Goal: Task Accomplishment & Management: Manage account settings

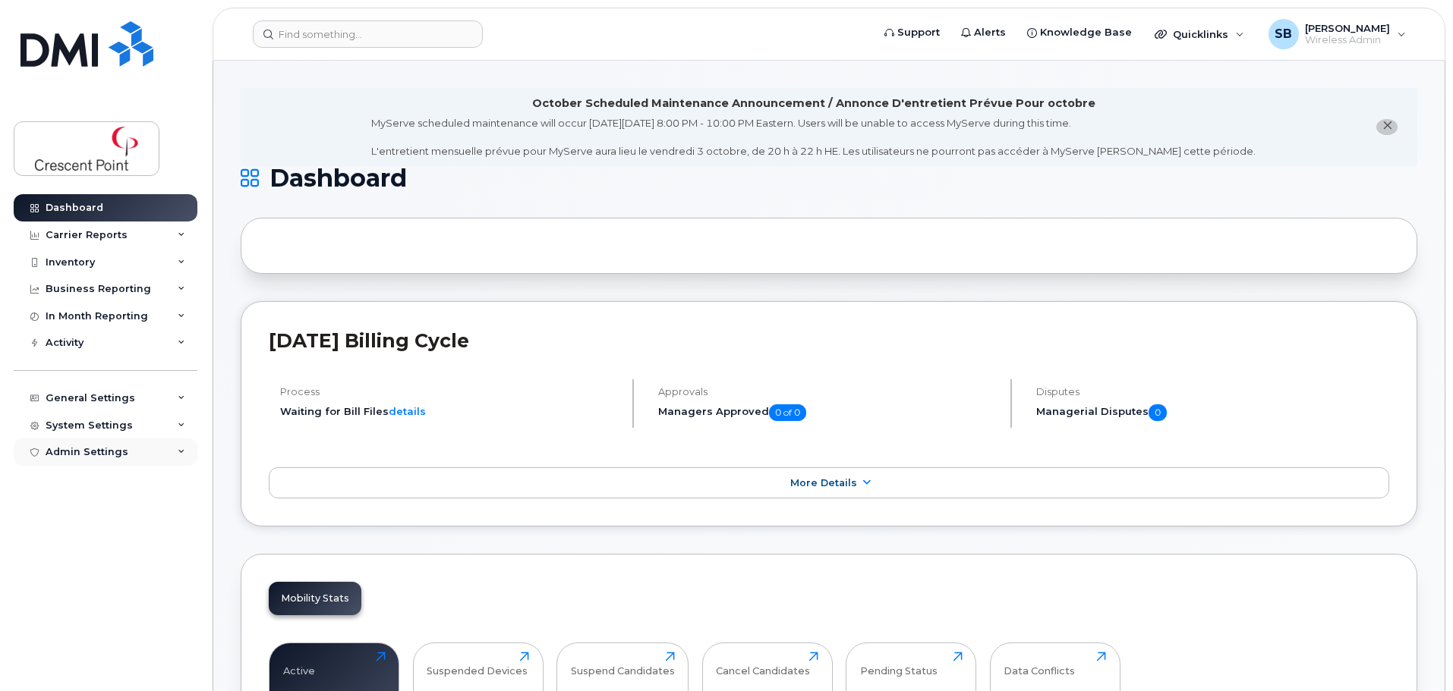
click at [179, 452] on icon at bounding box center [182, 453] width 8 height 8
click at [184, 424] on icon at bounding box center [182, 426] width 8 height 8
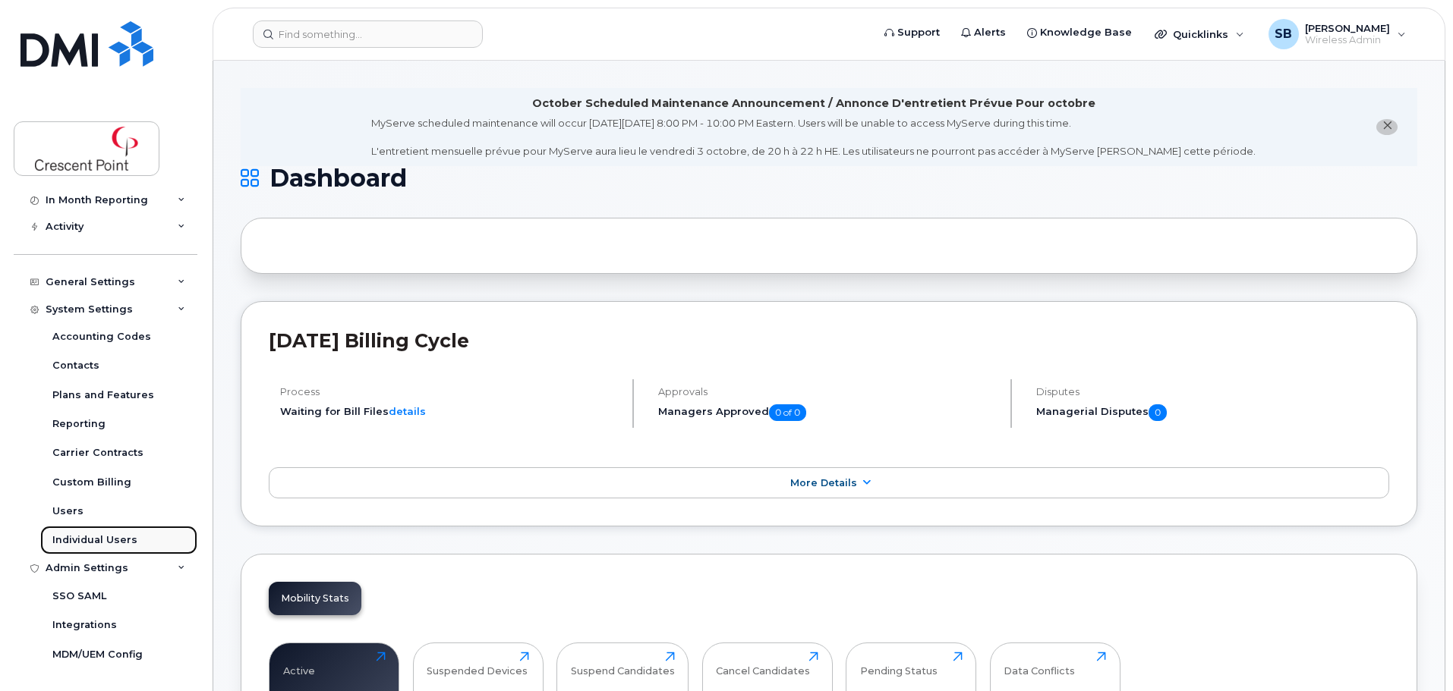
click at [103, 543] on div "Individual Users" at bounding box center [94, 541] width 85 height 14
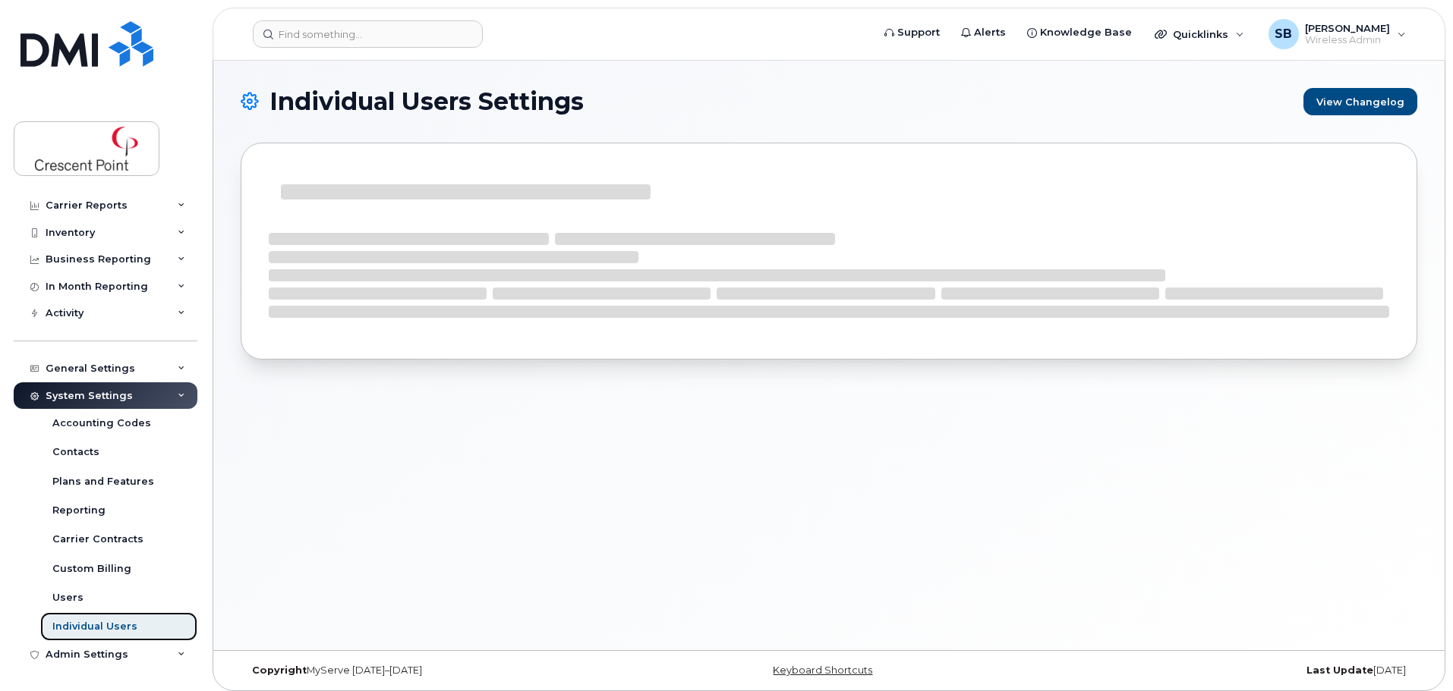
scroll to position [30, 0]
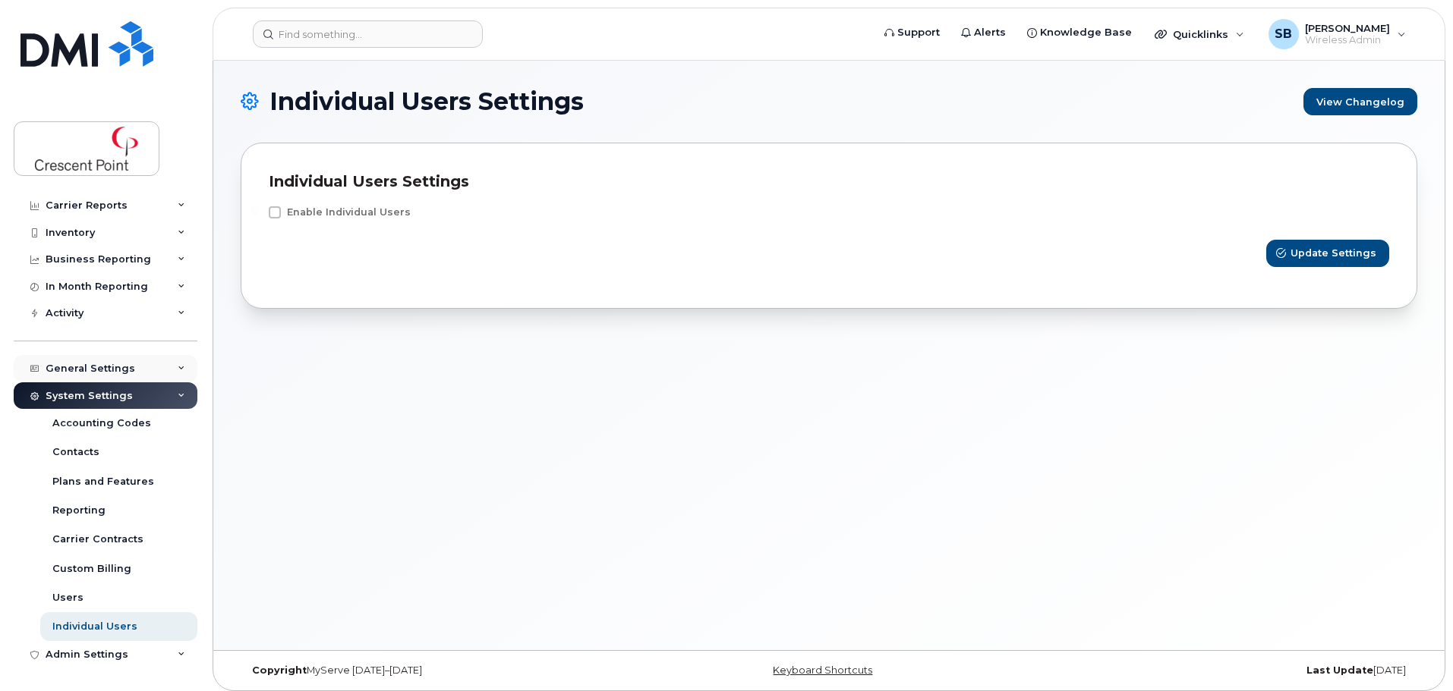
click at [99, 375] on div "General Settings" at bounding box center [106, 368] width 184 height 27
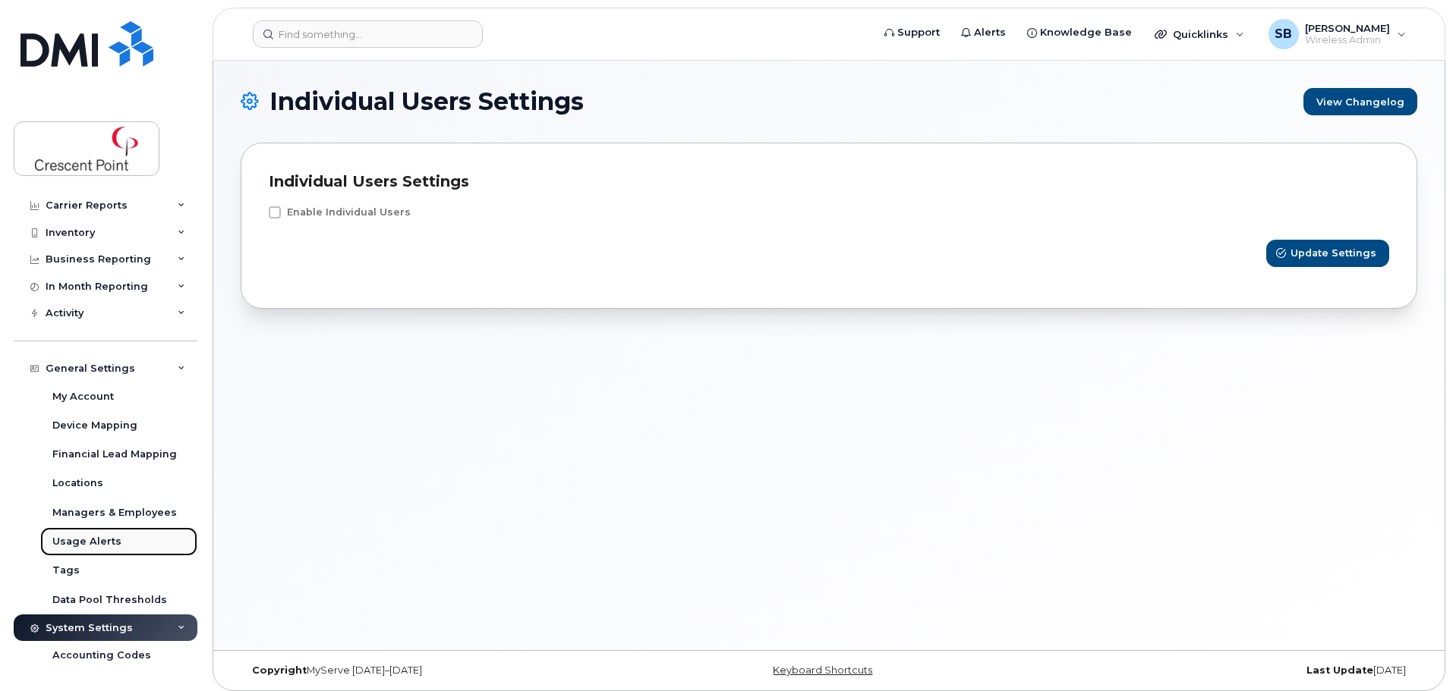
click at [85, 538] on div "Usage Alerts" at bounding box center [86, 542] width 69 height 14
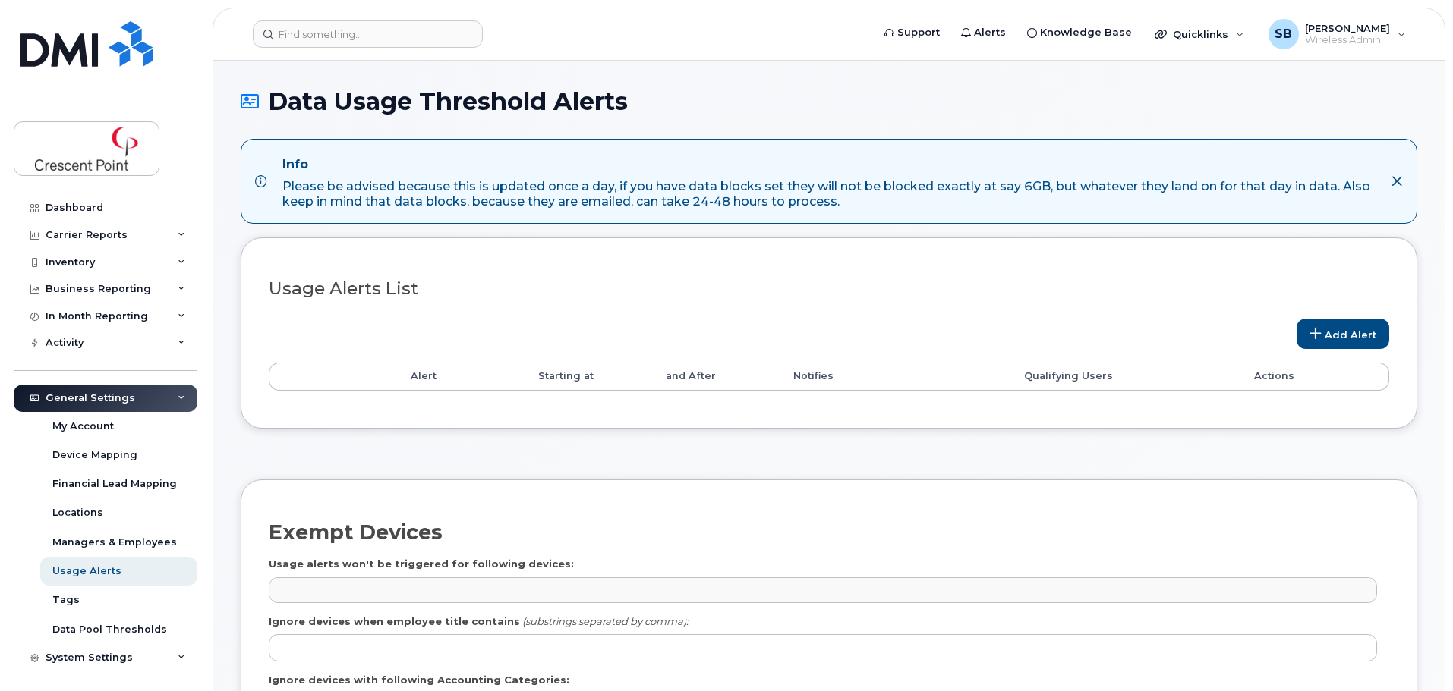
select select
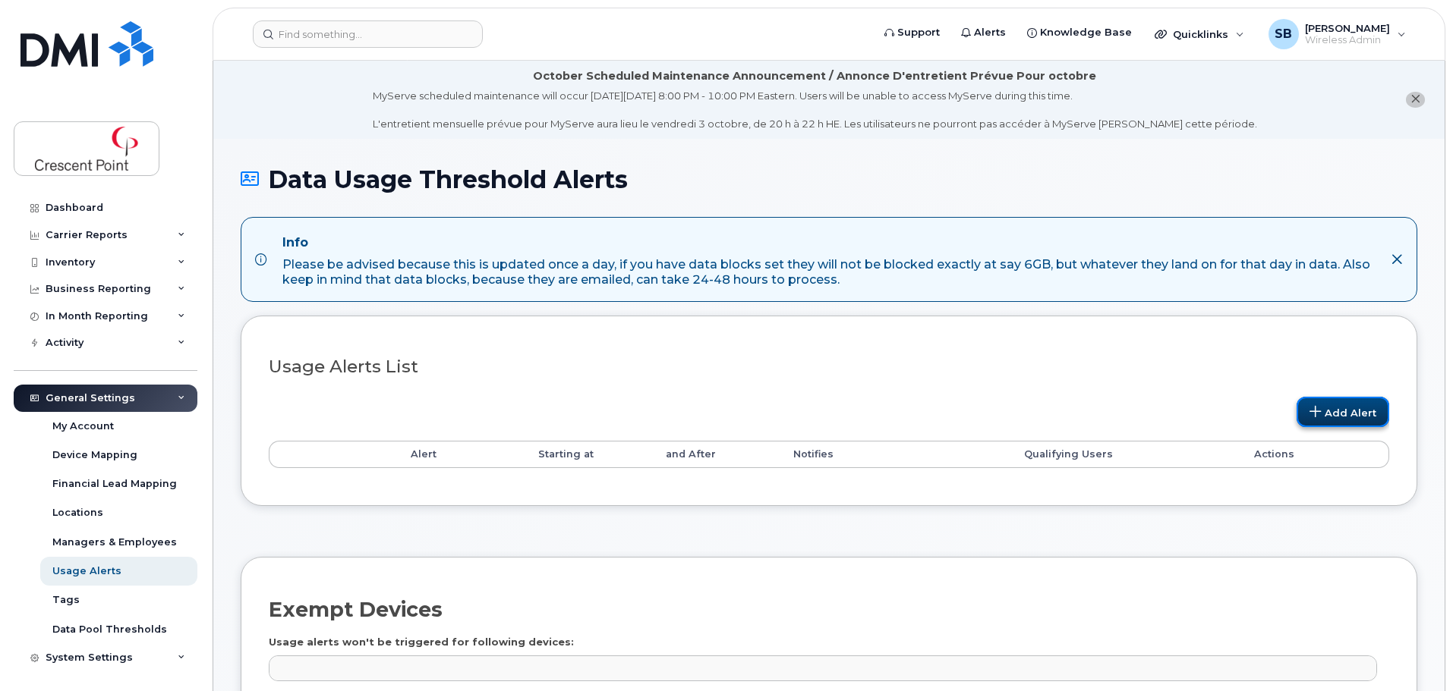
click at [1358, 417] on link "Add Alert" at bounding box center [1342, 412] width 93 height 30
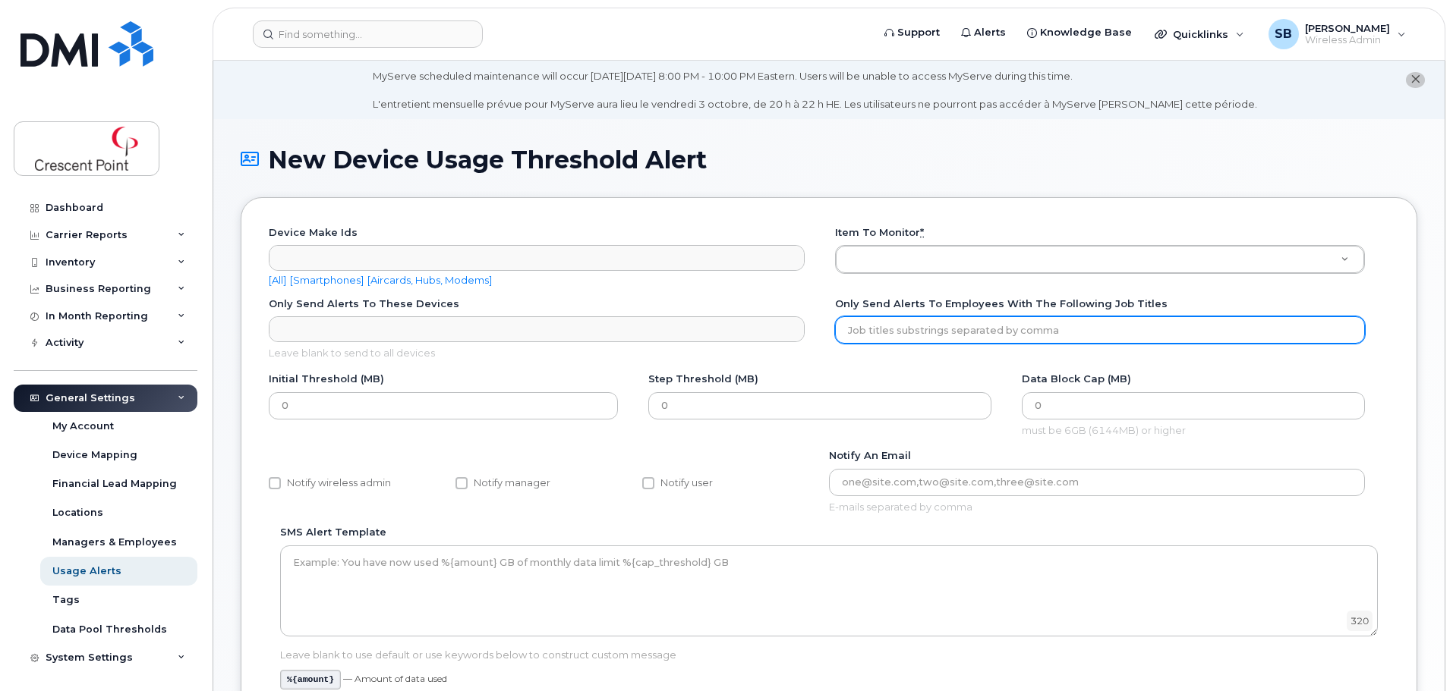
scroll to position [2, 0]
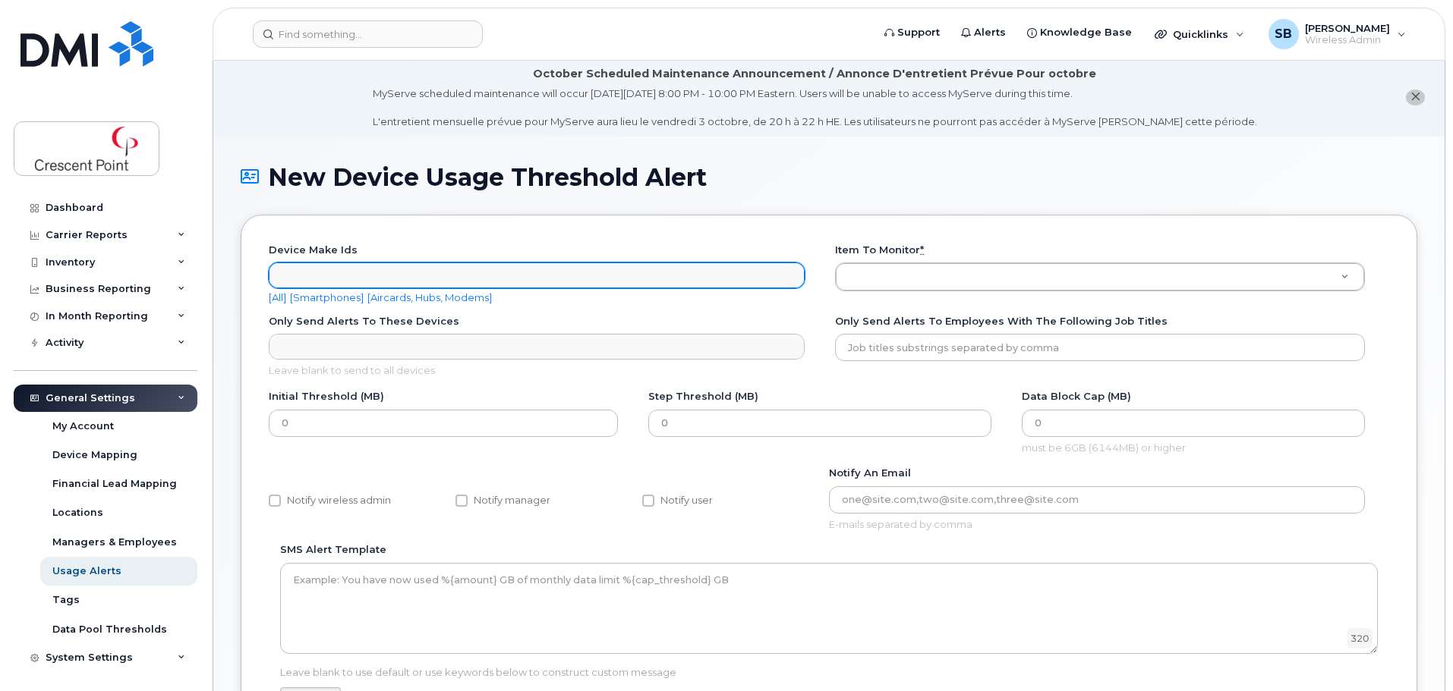
click at [387, 277] on ul "Device make ids" at bounding box center [536, 275] width 534 height 24
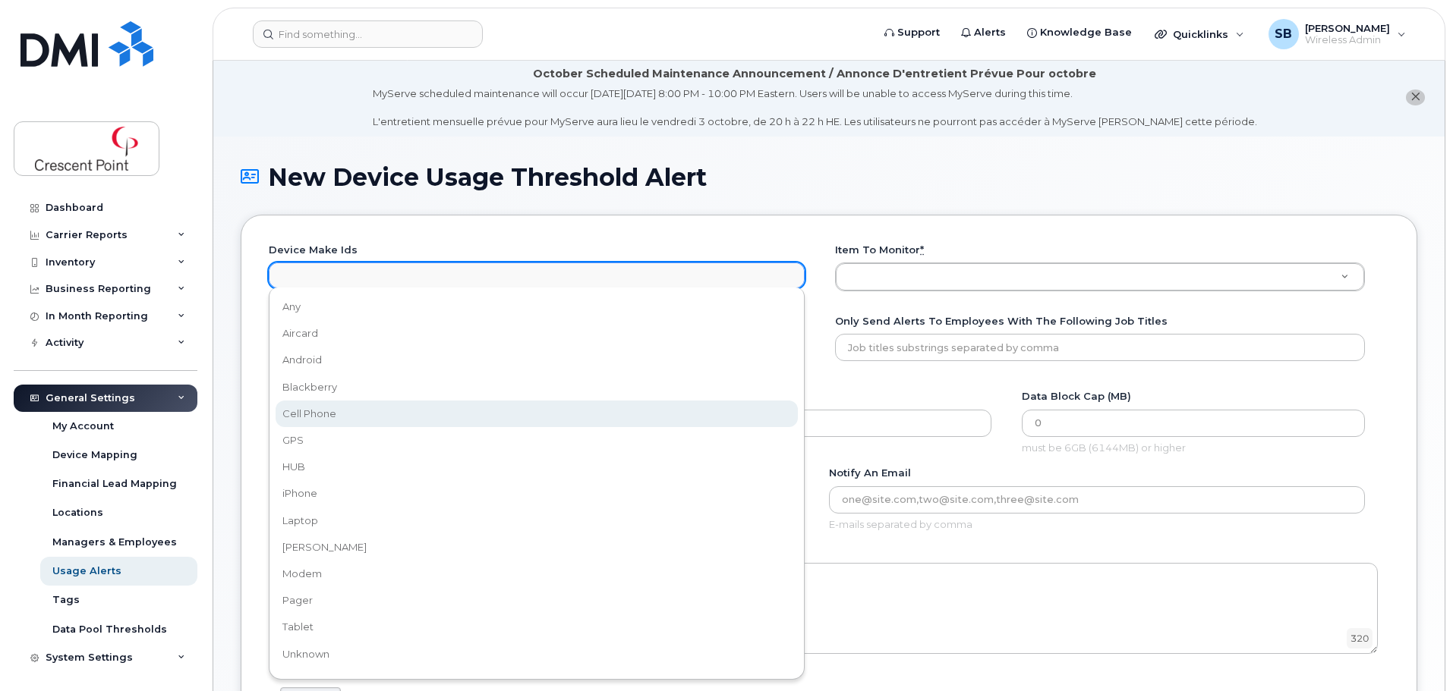
select select "4"
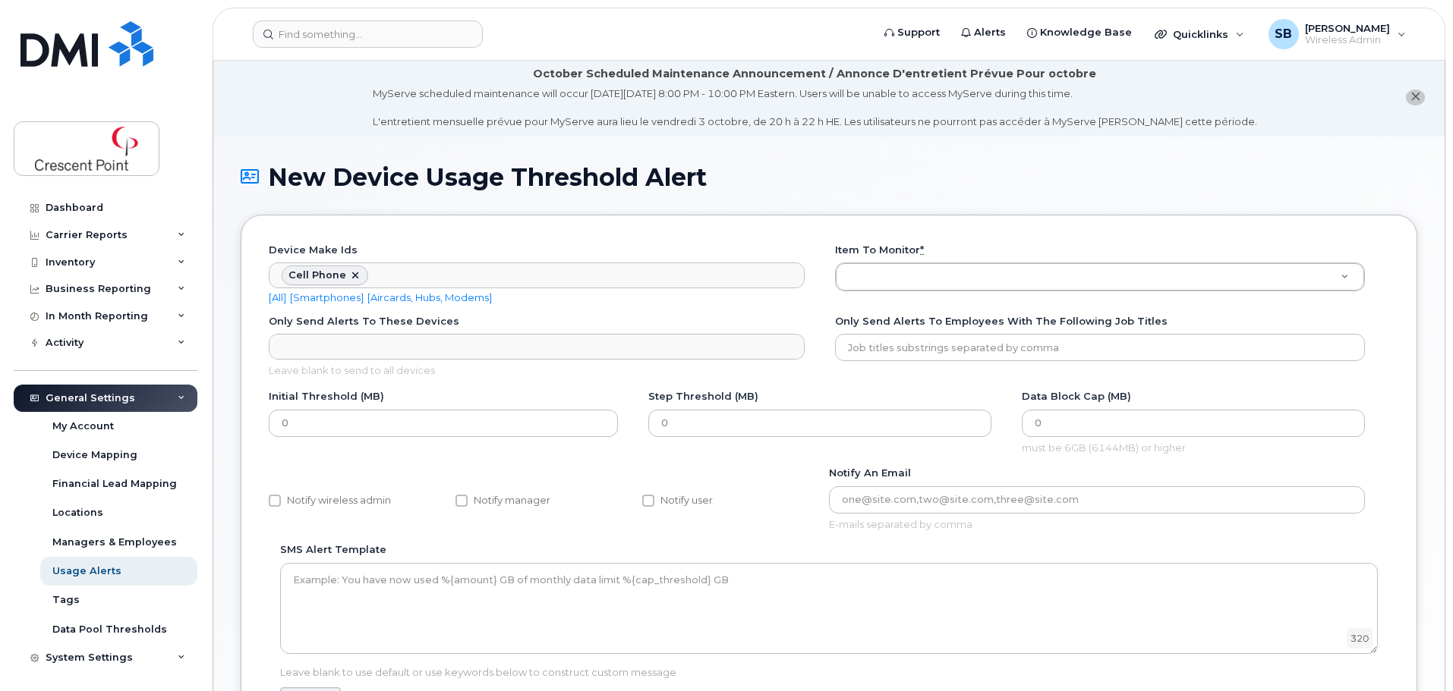
scroll to position [49, 0]
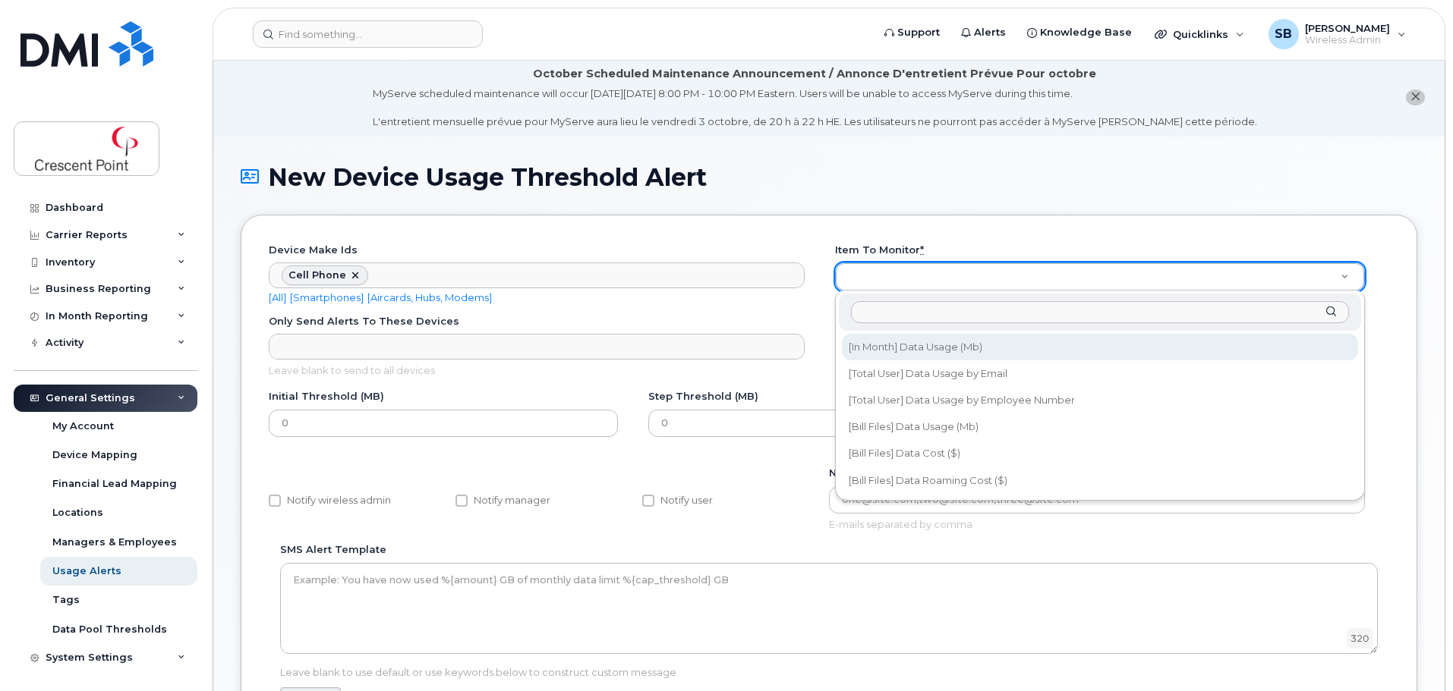
select select "data_volume"
drag, startPoint x: 922, startPoint y: 373, endPoint x: 961, endPoint y: 345, distance: 47.8
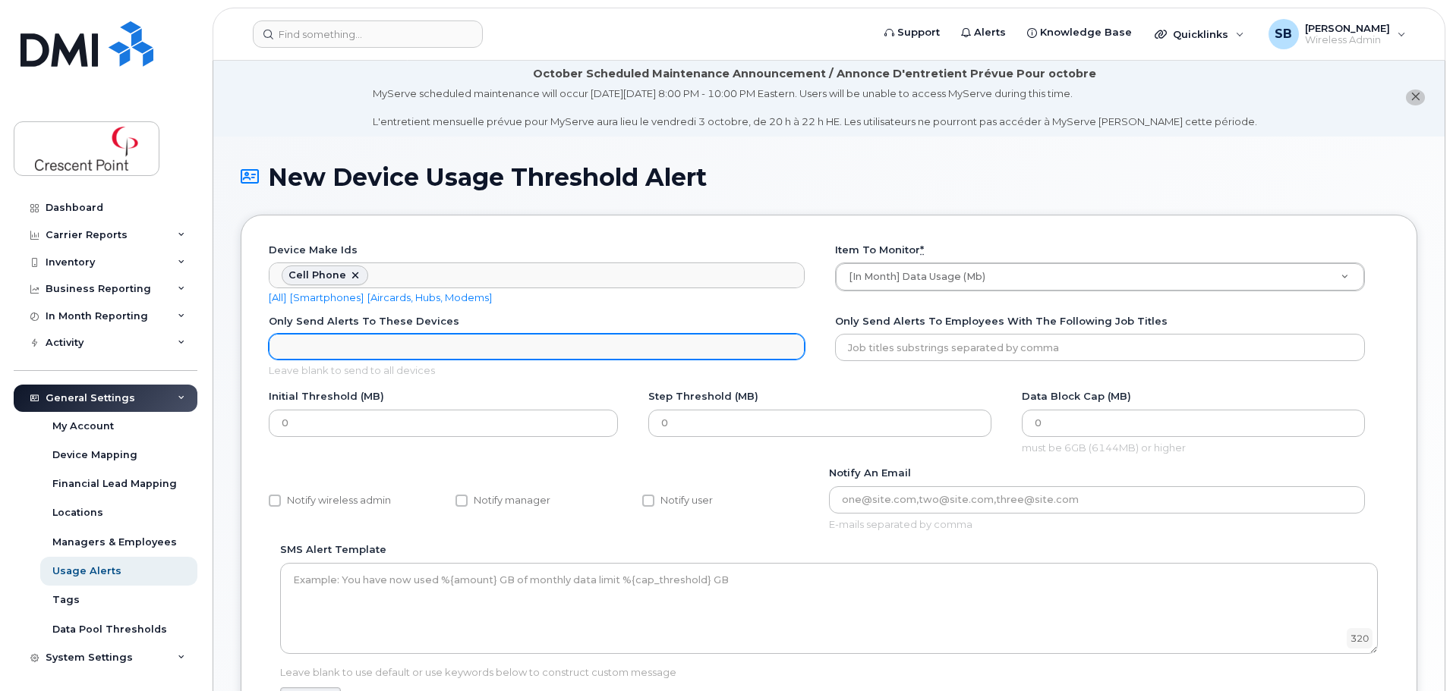
click at [384, 348] on ul "Only send alerts to these Devices" at bounding box center [536, 347] width 534 height 24
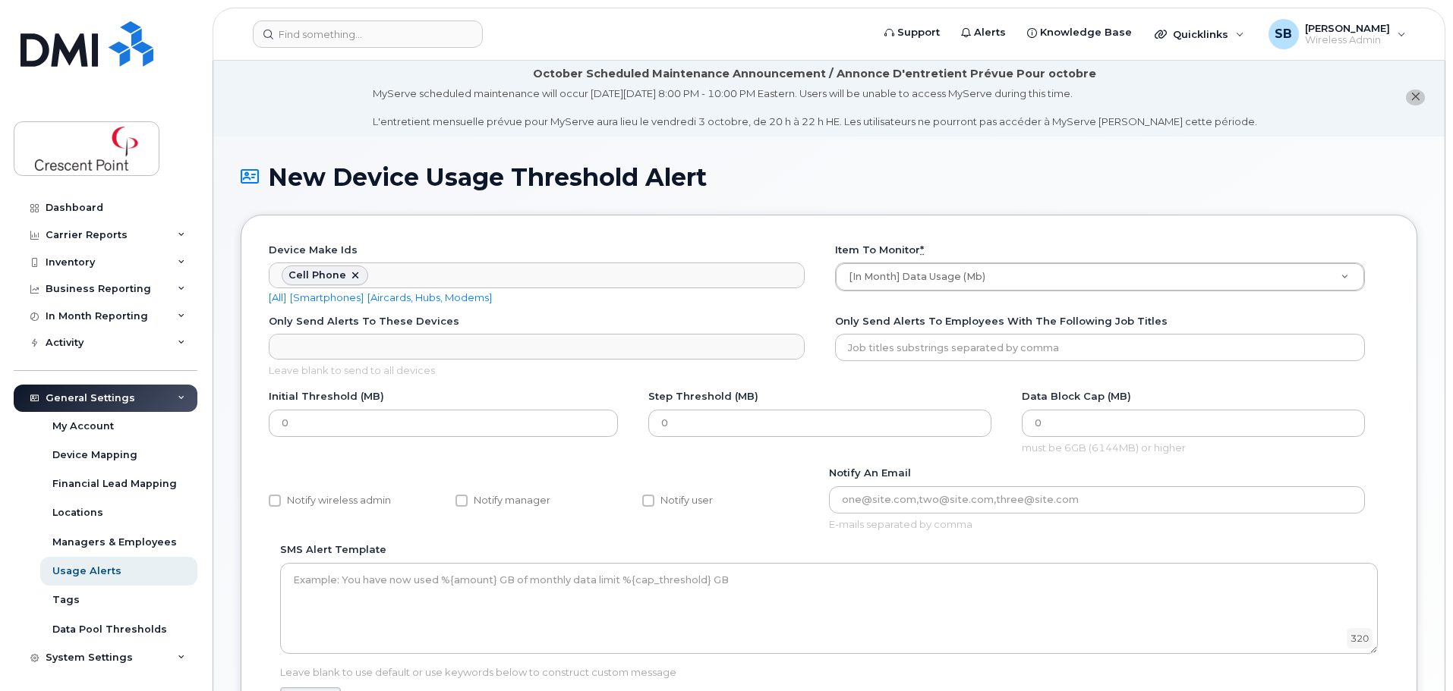
click at [580, 320] on div "Only send alerts to these Devices Only send alerts to these Devices [] Leave bl…" at bounding box center [543, 346] width 548 height 64
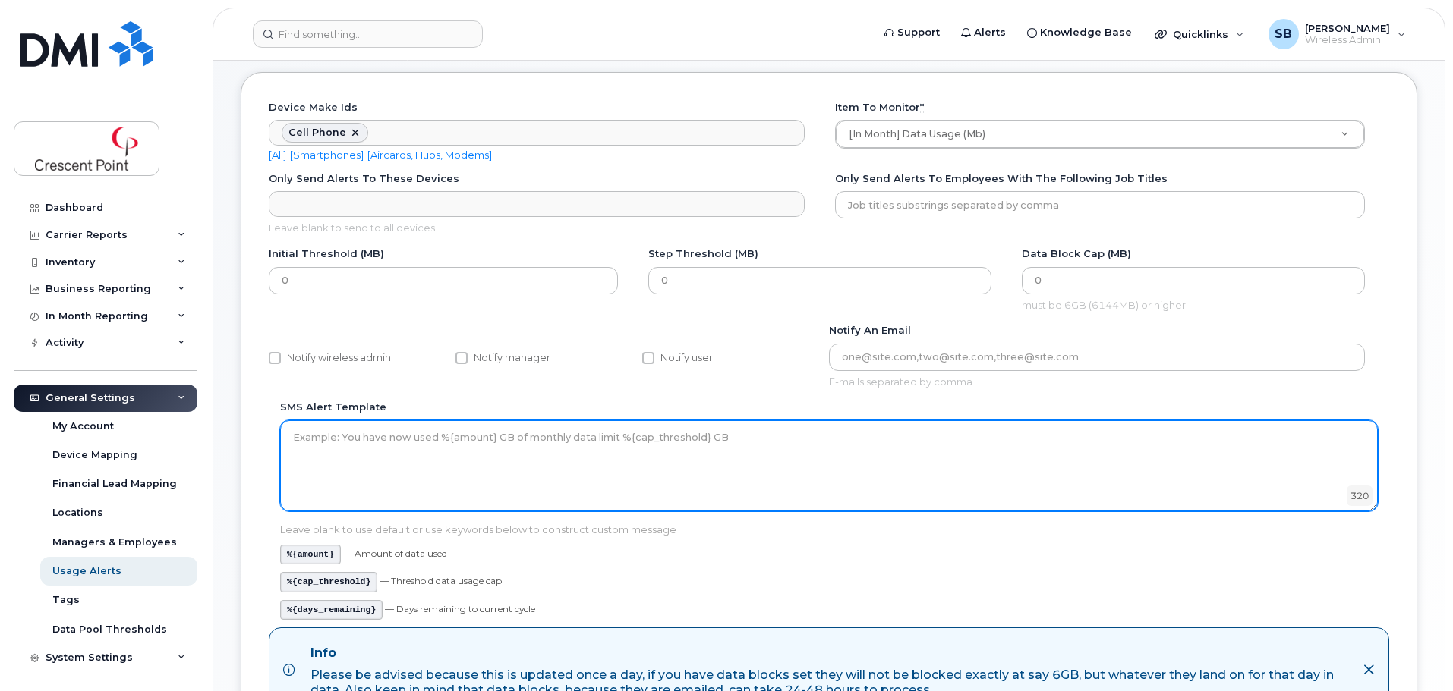
scroll to position [154, 0]
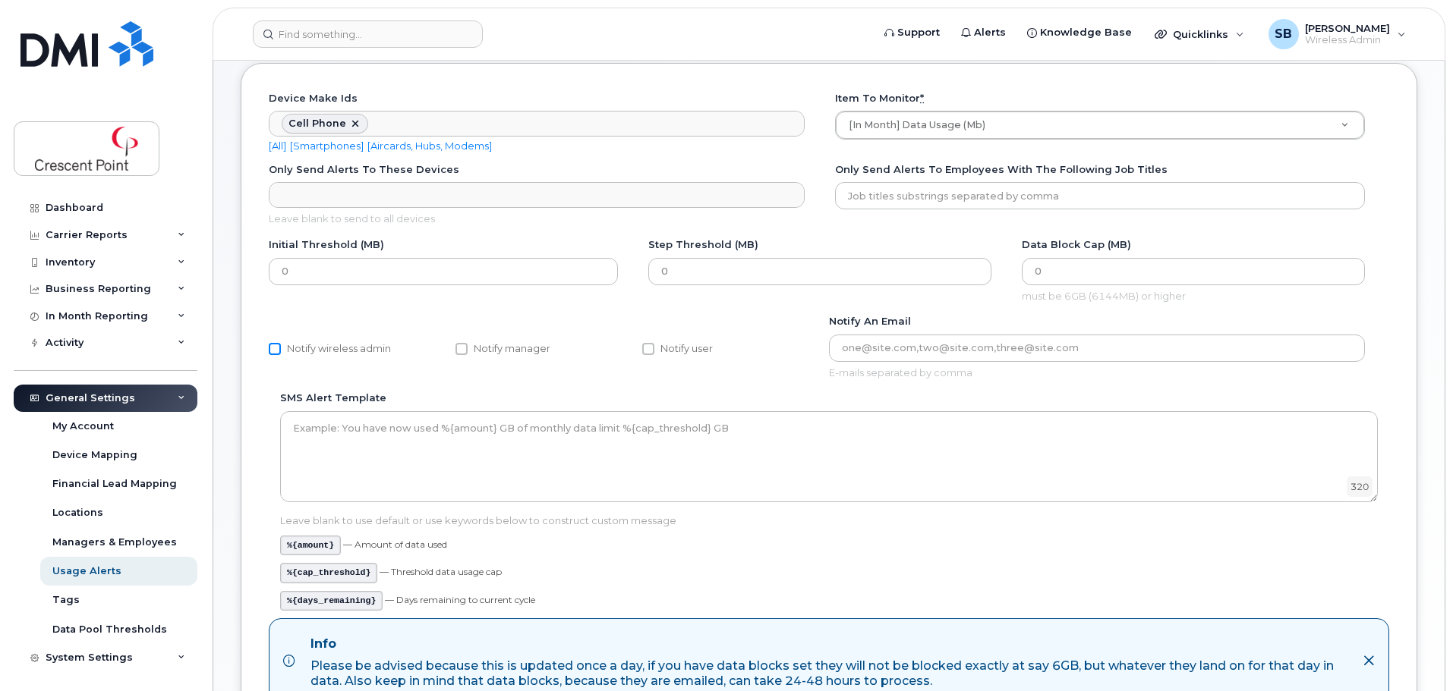
click at [276, 349] on input "Notify wireless admin" at bounding box center [275, 349] width 12 height 12
checkbox input "true"
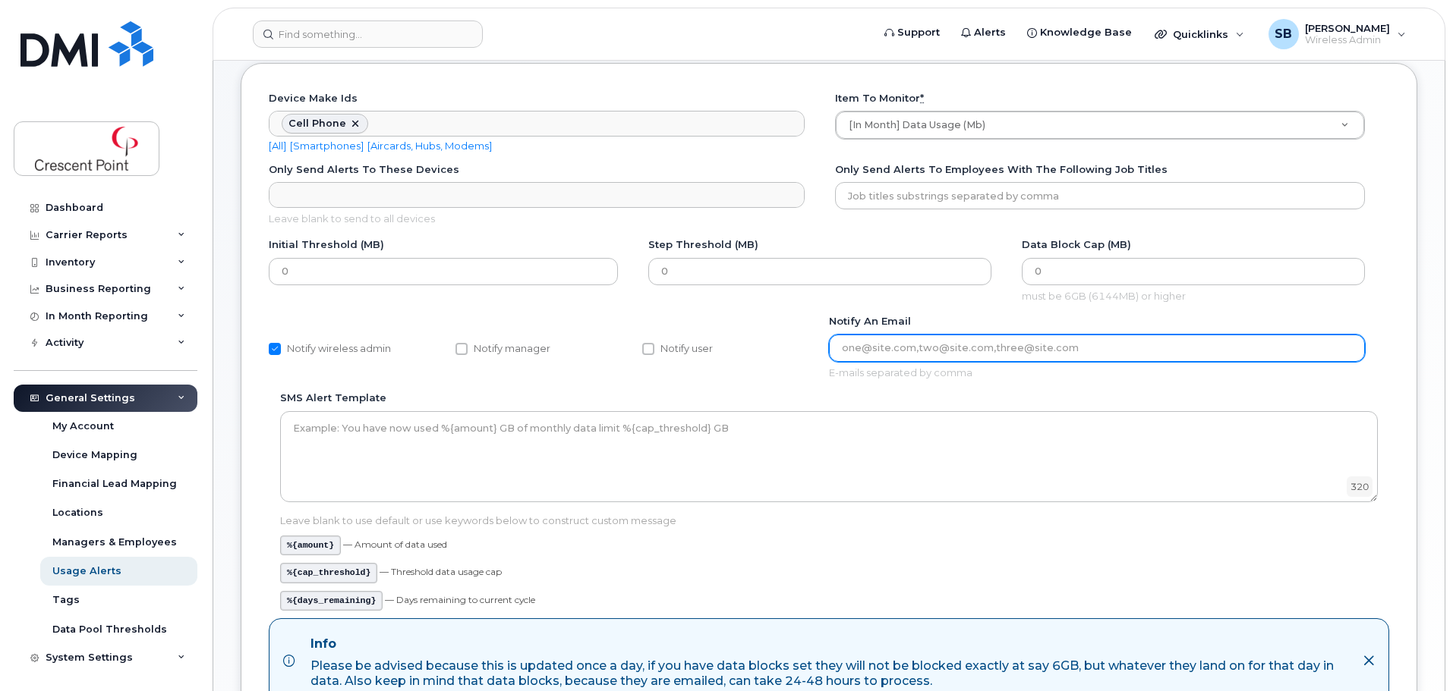
click at [1029, 349] on input "Notify an email" at bounding box center [1097, 348] width 536 height 27
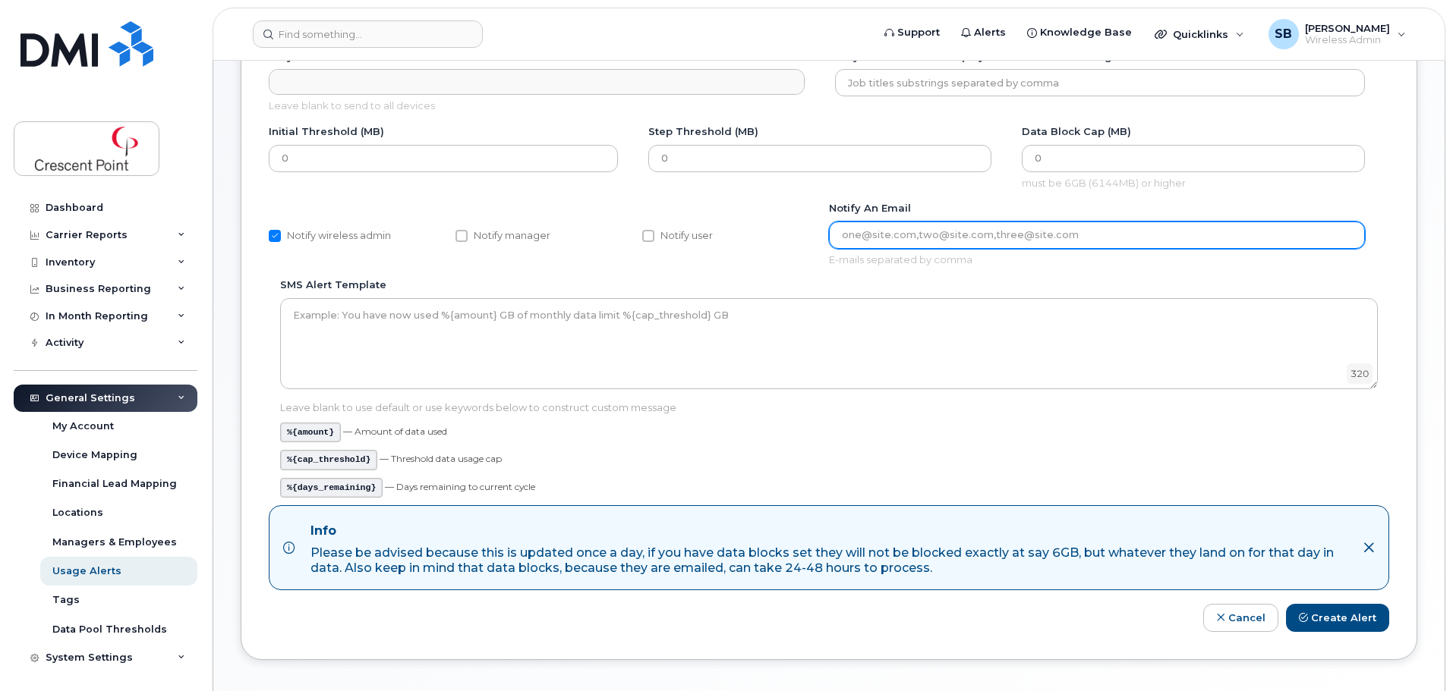
scroll to position [0, 0]
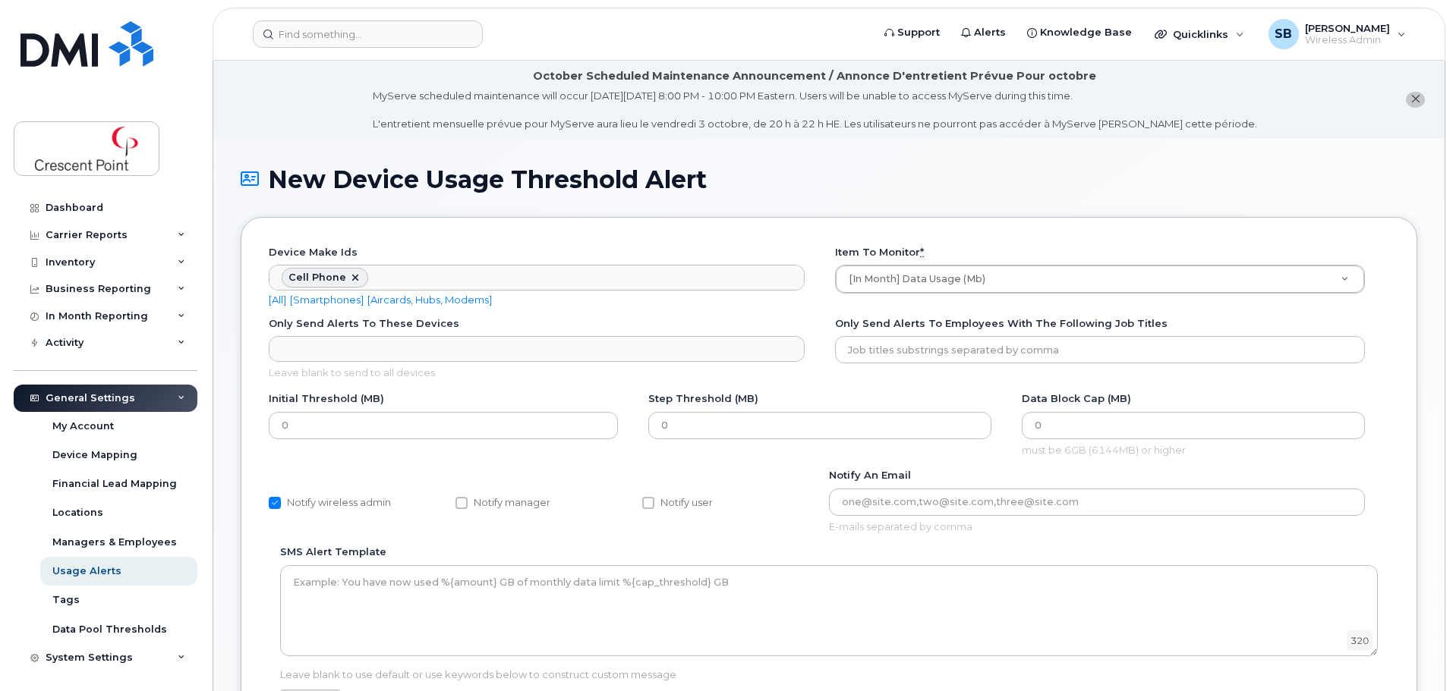
click at [1411, 96] on icon "close notification" at bounding box center [1415, 99] width 10 height 10
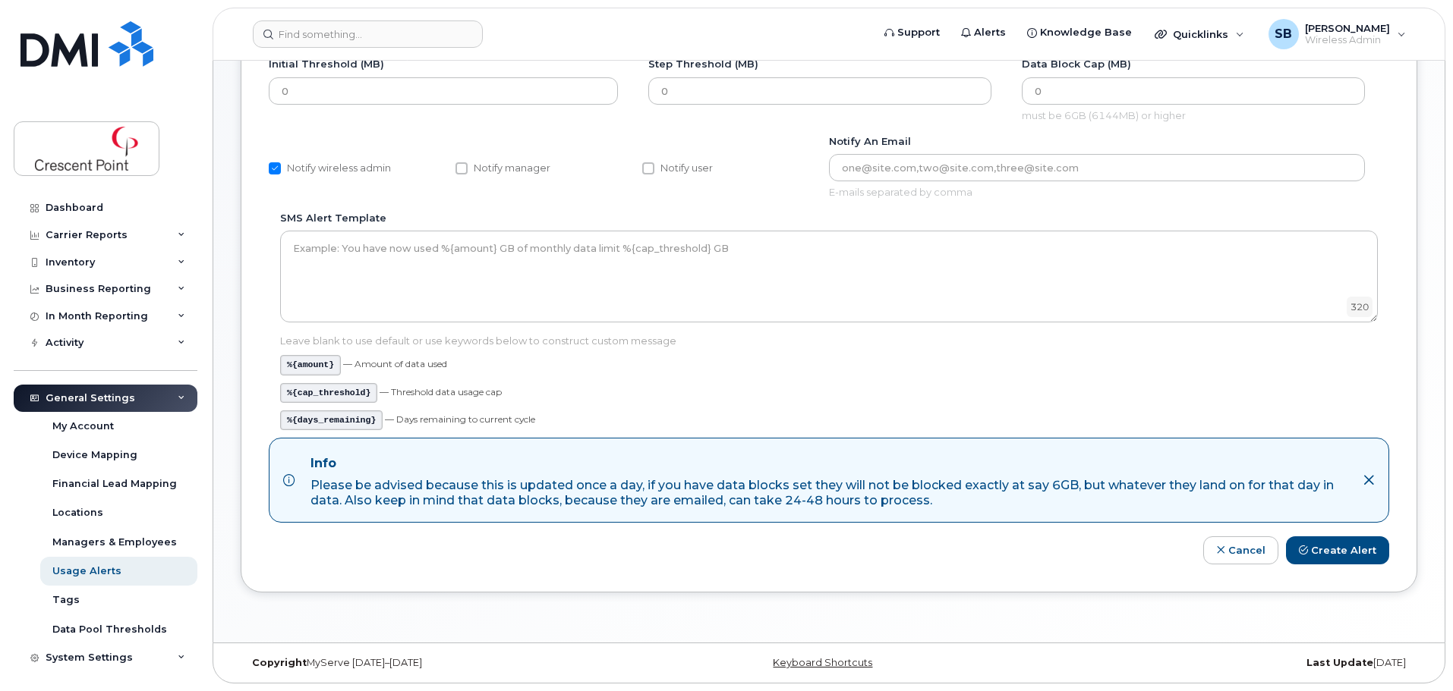
scroll to position [30, 0]
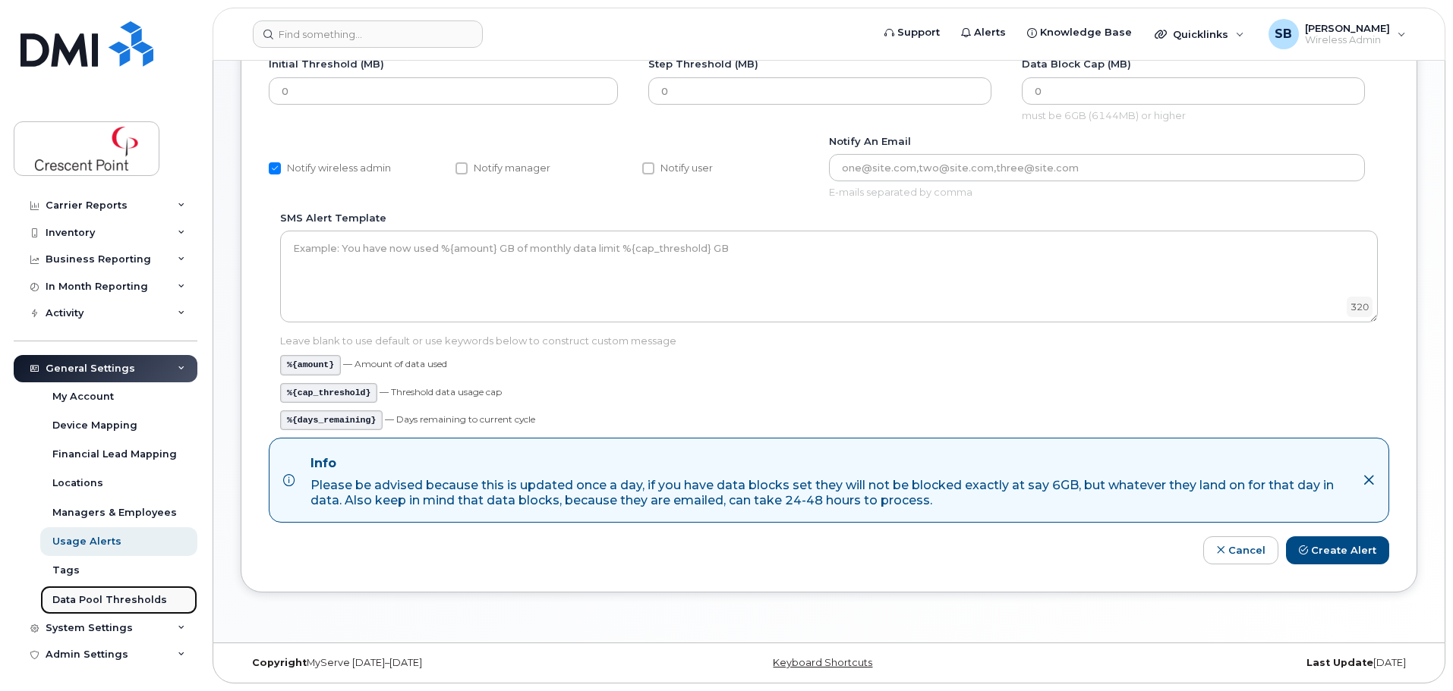
click at [105, 605] on div "Data Pool Thresholds" at bounding box center [109, 600] width 115 height 14
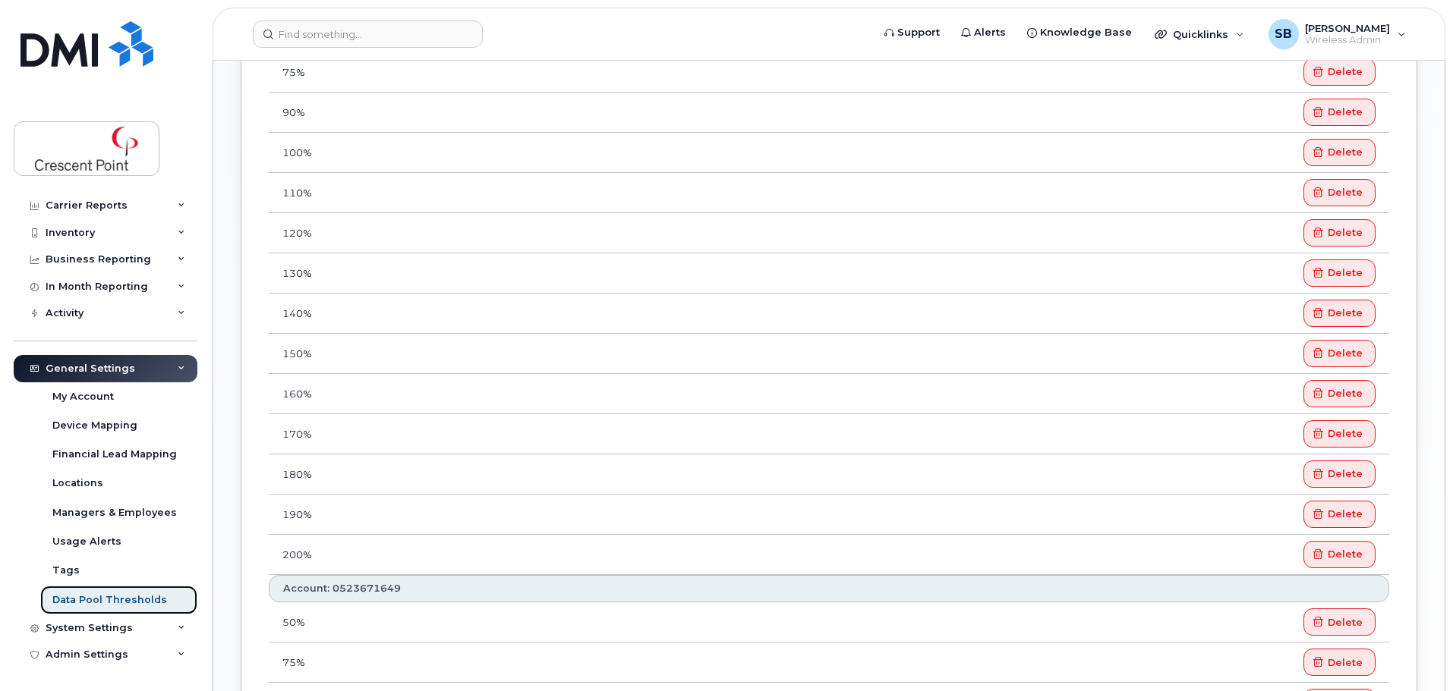
scroll to position [455, 0]
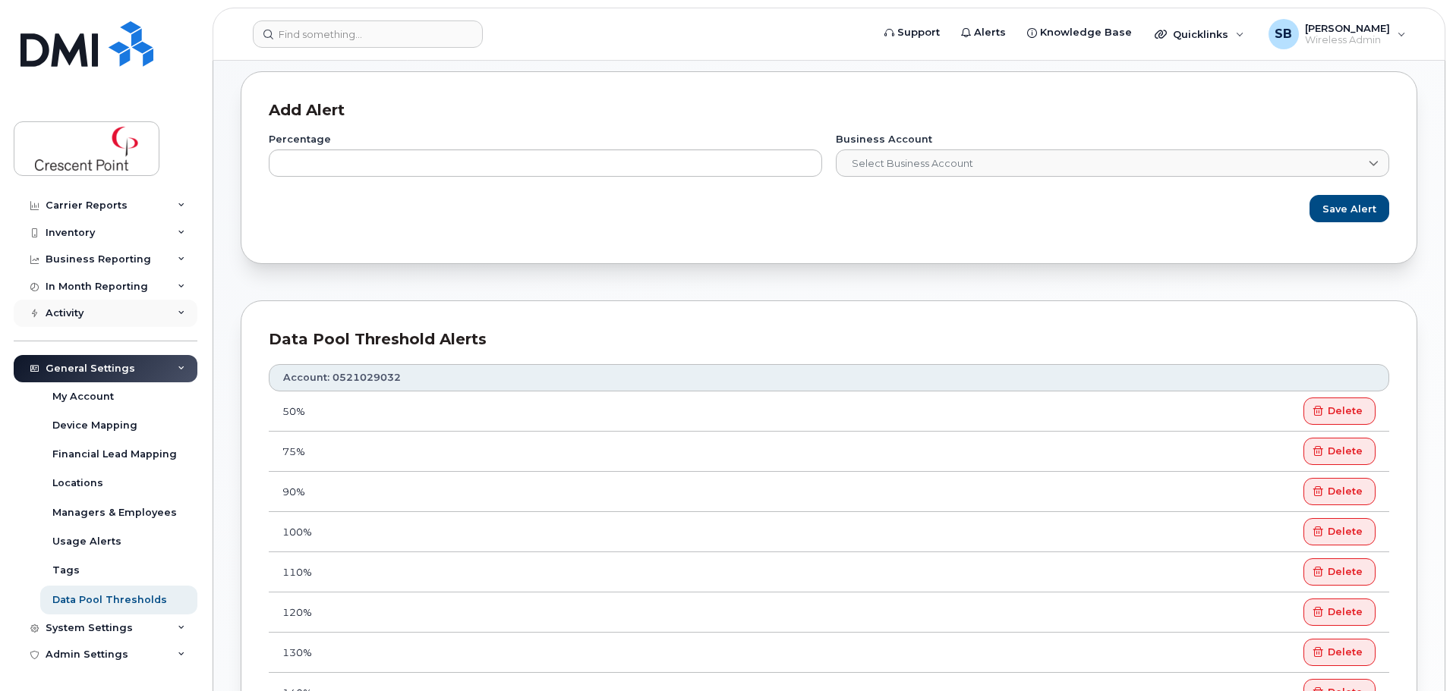
click at [102, 319] on div "Activity" at bounding box center [106, 313] width 184 height 27
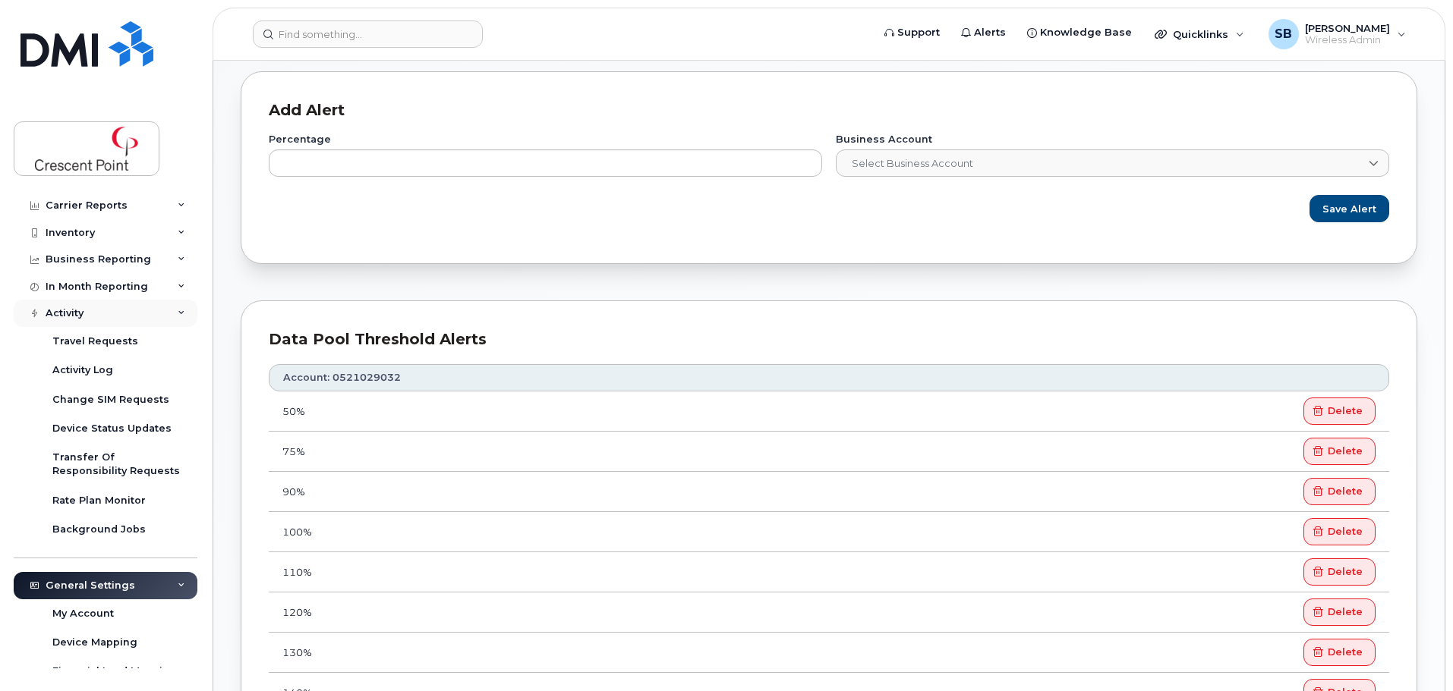
click at [124, 313] on div "Activity" at bounding box center [106, 313] width 184 height 27
